Goal: Information Seeking & Learning: Check status

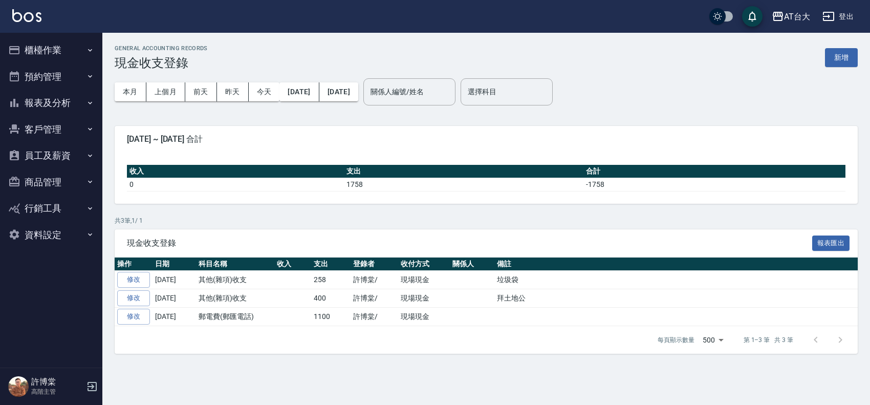
click at [60, 47] on button "櫃檯作業" at bounding box center [51, 50] width 94 height 27
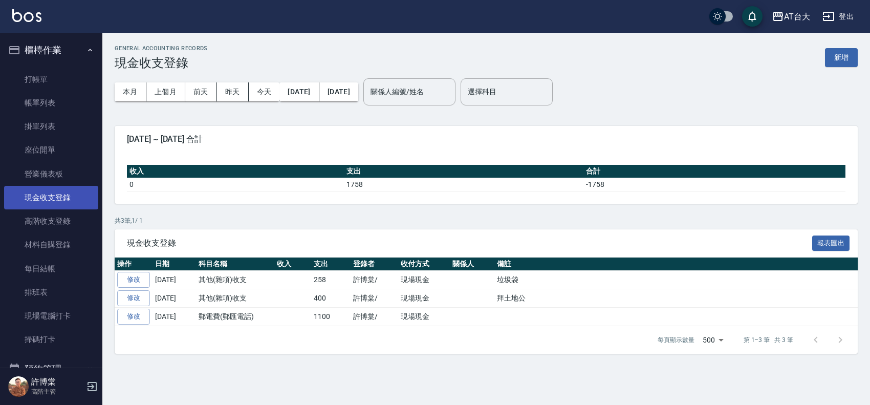
scroll to position [185, 0]
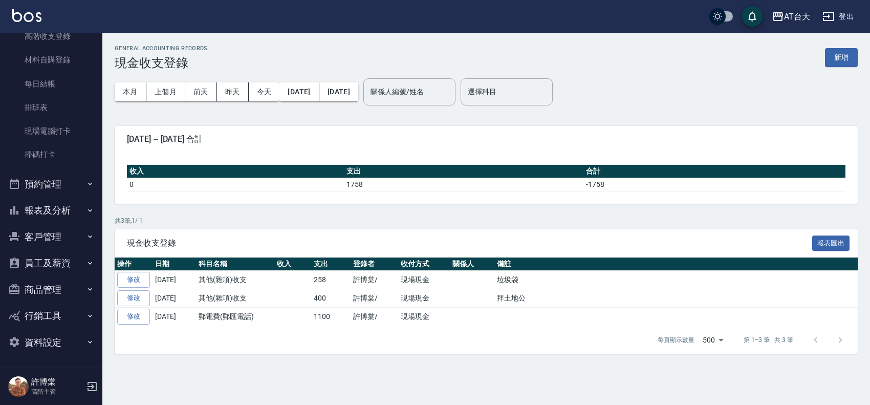
click at [56, 217] on button "報表及分析" at bounding box center [51, 210] width 94 height 27
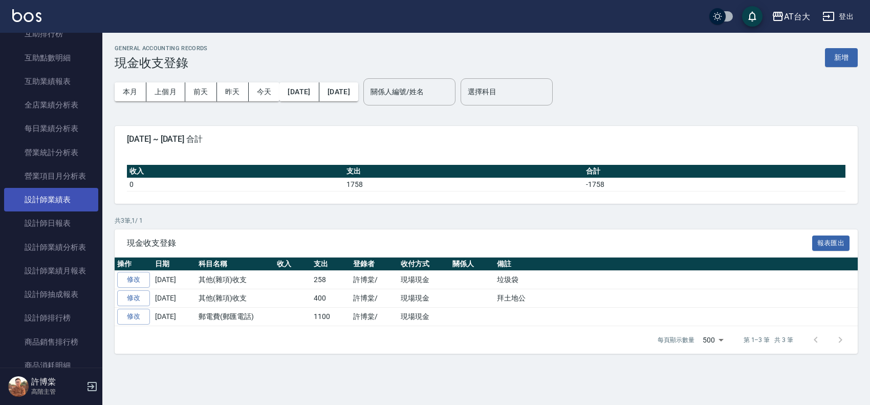
scroll to position [569, 0]
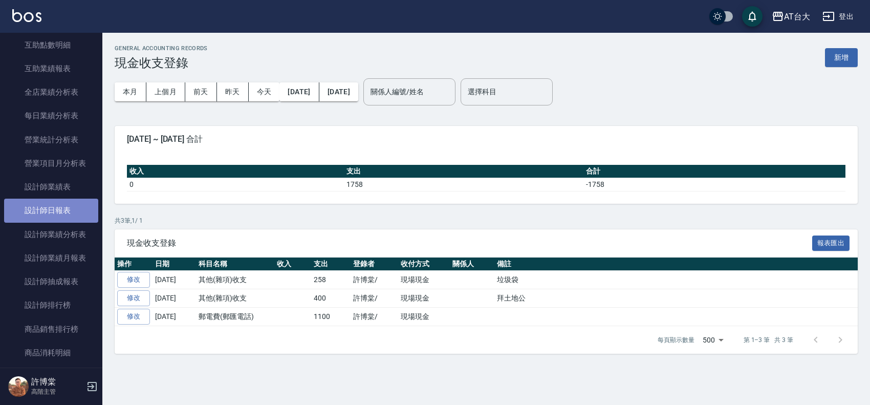
click at [59, 218] on link "設計師日報表" at bounding box center [51, 211] width 94 height 24
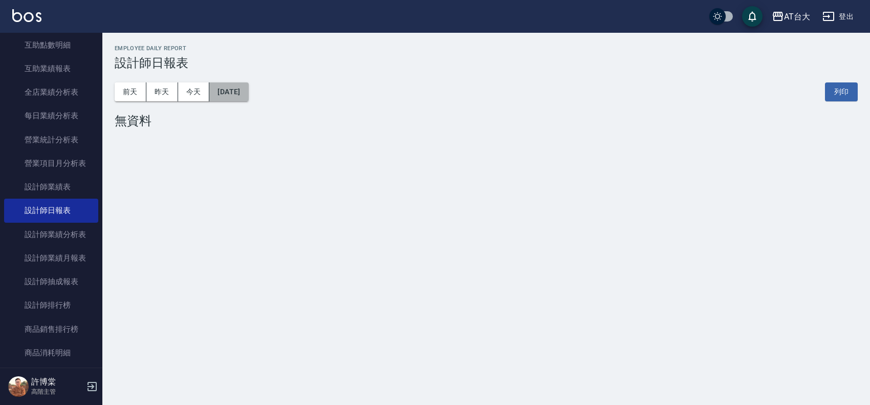
click at [248, 98] on button "[DATE]" at bounding box center [228, 91] width 39 height 19
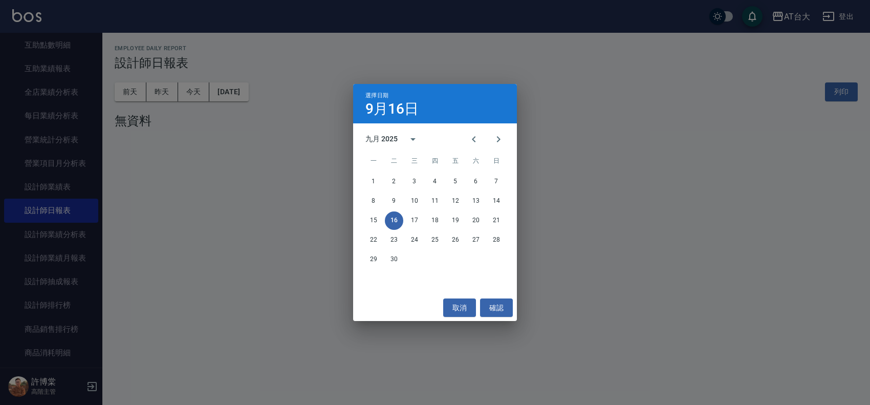
drag, startPoint x: 474, startPoint y: 142, endPoint x: 474, endPoint y: 150, distance: 7.7
click at [474, 147] on button "Previous month" at bounding box center [474, 139] width 25 height 25
click at [476, 223] on button "16" at bounding box center [476, 220] width 18 height 18
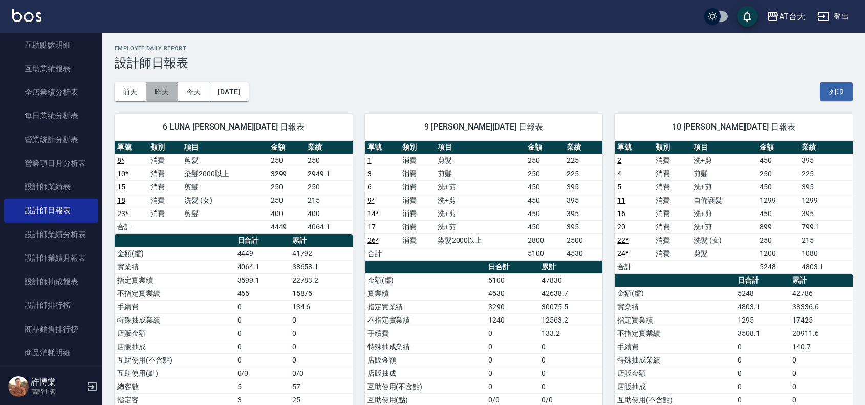
click at [165, 91] on button "昨天" at bounding box center [162, 91] width 32 height 19
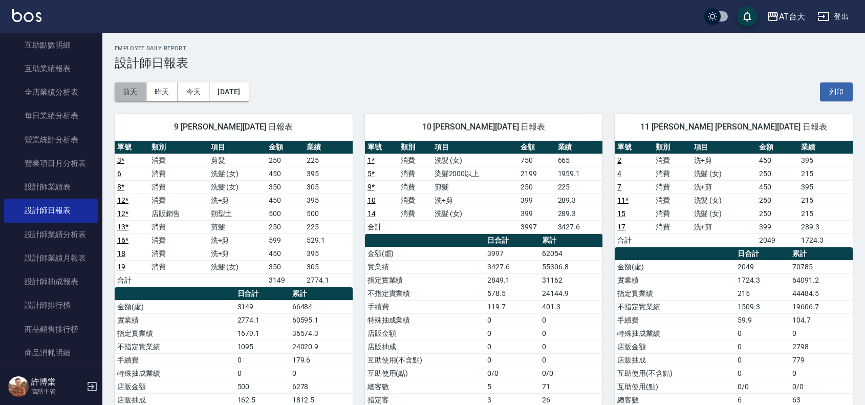
click at [143, 91] on button "前天" at bounding box center [131, 91] width 32 height 19
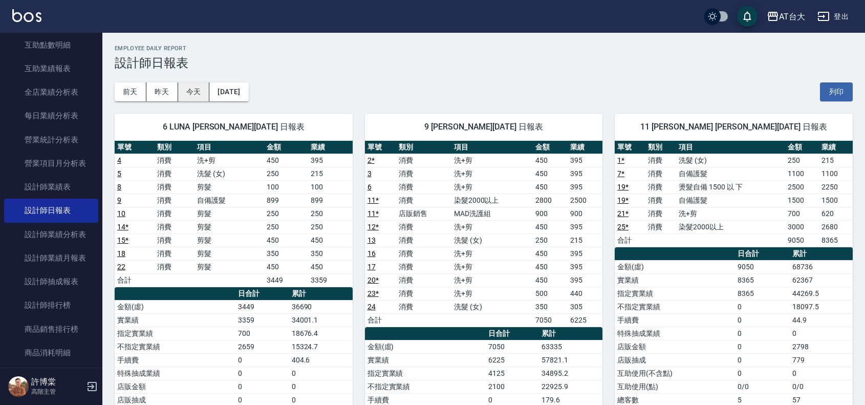
click at [199, 96] on button "今天" at bounding box center [194, 91] width 32 height 19
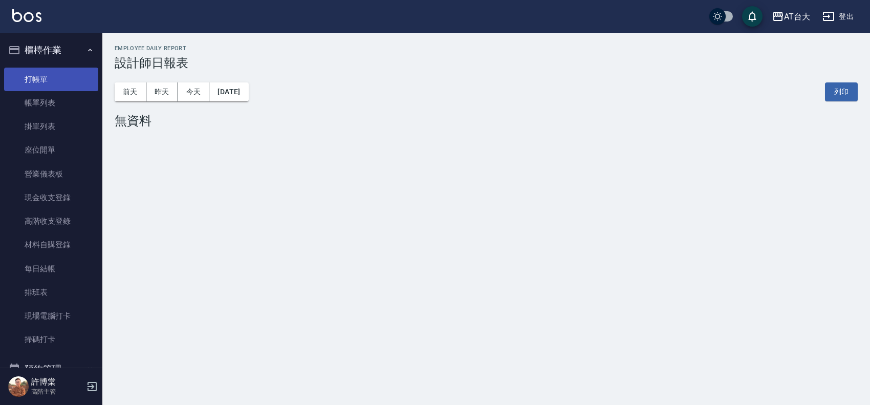
click at [75, 82] on link "打帳單" at bounding box center [51, 80] width 94 height 24
